Goal: Information Seeking & Learning: Learn about a topic

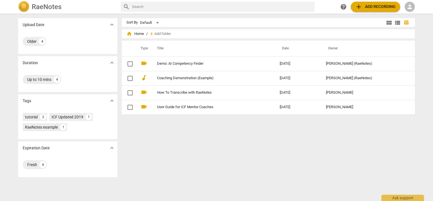
click at [411, 3] on div "person" at bounding box center [410, 7] width 10 height 10
click at [410, 11] on li "Login" at bounding box center [415, 14] width 20 height 14
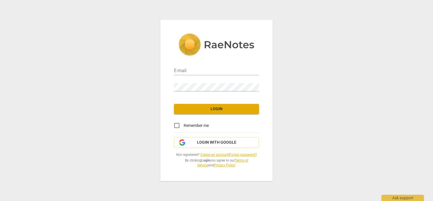
type input "[PERSON_NAME][EMAIL_ADDRESS][DOMAIN_NAME]"
click at [178, 124] on input "Remember me" at bounding box center [177, 125] width 14 height 14
checkbox input "true"
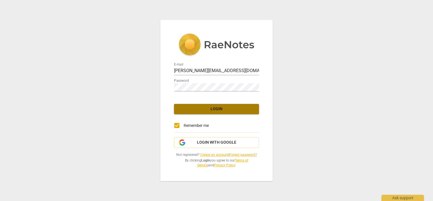
click at [191, 109] on span "Login" at bounding box center [217, 109] width 76 height 6
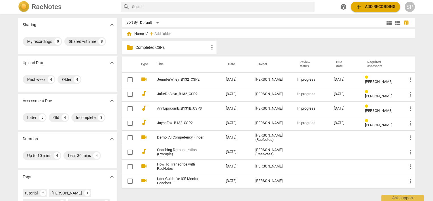
click at [156, 47] on p "Completed CSPs" at bounding box center [171, 48] width 73 height 6
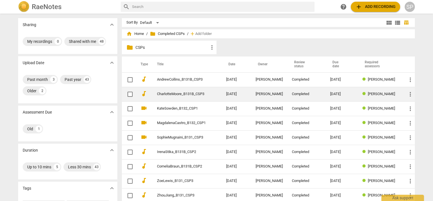
click at [160, 91] on td "CharlotteMoore_B131B_CSP3" at bounding box center [185, 94] width 71 height 14
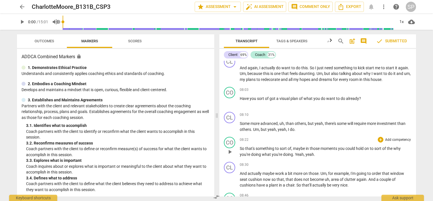
scroll to position [1247, 0]
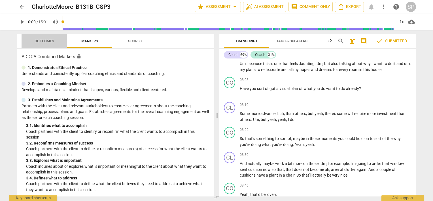
click at [42, 40] on span "Outcomes" at bounding box center [45, 41] width 20 height 4
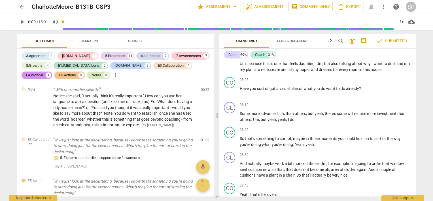
click at [92, 75] on div "Notes" at bounding box center [97, 75] width 10 height 6
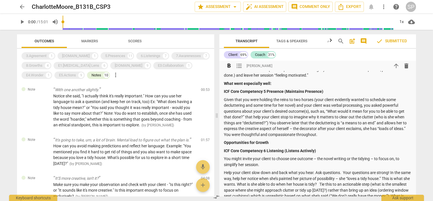
scroll to position [162, 0]
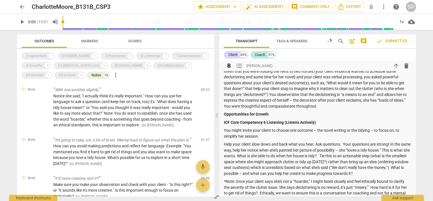
click at [280, 143] on p "Help your client slow down and back what you hear. Ask questions. Your question…" at bounding box center [318, 158] width 188 height 35
click at [282, 144] on p "Help your client slow down and r4eflect back what you hear. Ask questions. Your…" at bounding box center [318, 158] width 188 height 35
click at [290, 137] on p "You might invite your client to choose one outcome – the novel writing or the t…" at bounding box center [318, 133] width 188 height 12
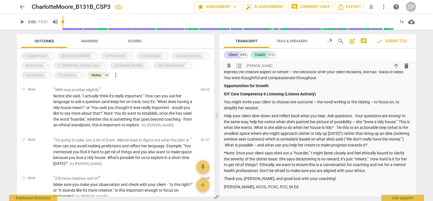
click at [304, 150] on p "*Note: Once your client says she’s not a “hoarder,” I might listen closely and …" at bounding box center [318, 161] width 188 height 23
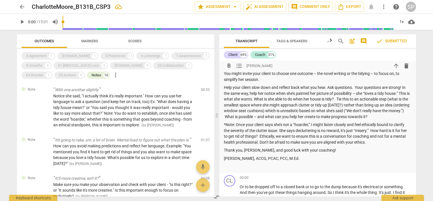
click at [331, 153] on p "Thank you, [PERSON_NAME], and good luck with your coaching!" at bounding box center [318, 150] width 188 height 6
